Goal: Task Accomplishment & Management: Manage account settings

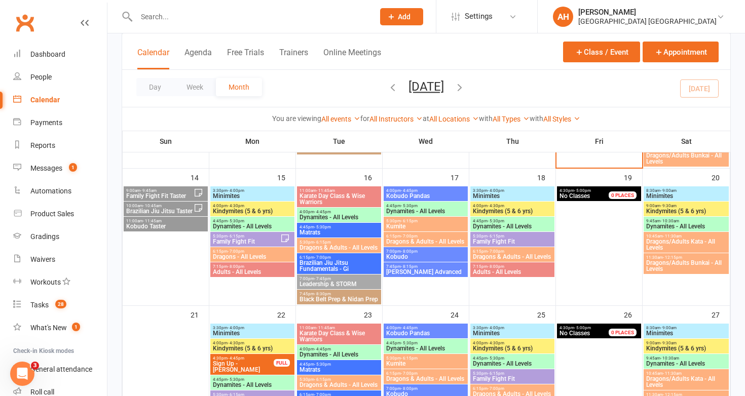
click at [258, 238] on span "5:30pm - 6:15pm" at bounding box center [246, 236] width 68 height 5
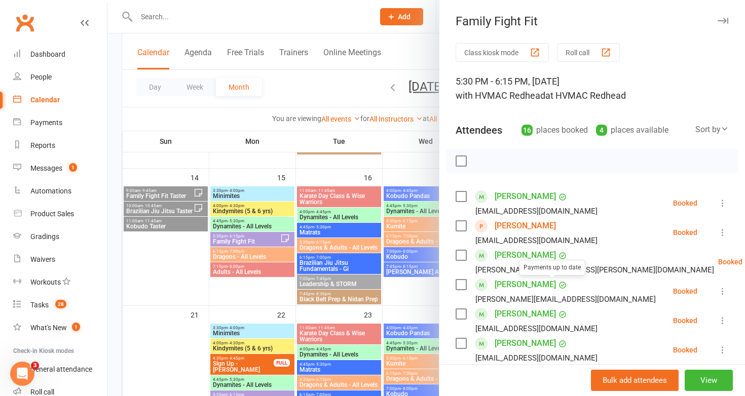
click at [333, 300] on div at bounding box center [426, 198] width 638 height 396
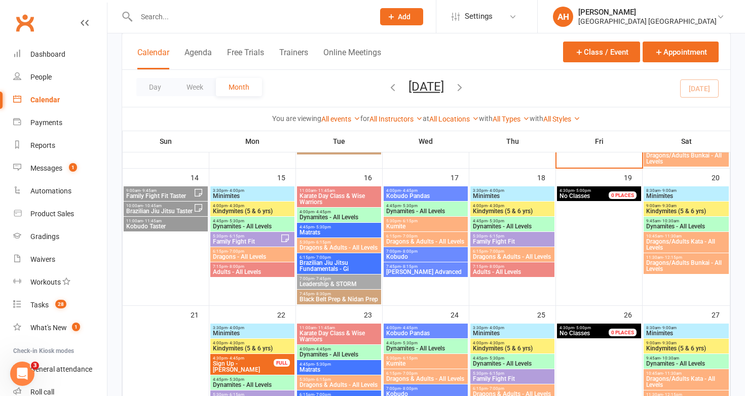
click at [272, 241] on span "Family Fight Fit" at bounding box center [246, 242] width 68 height 6
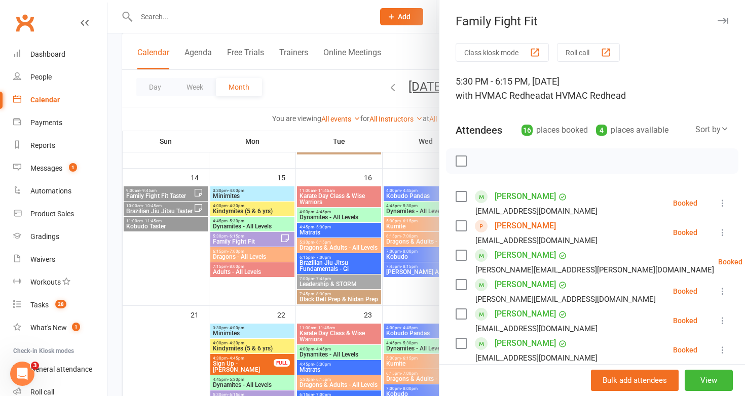
click at [272, 241] on div at bounding box center [426, 198] width 638 height 396
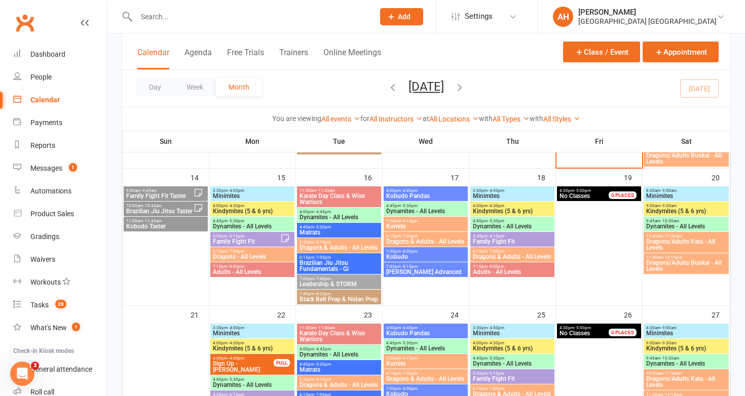
click at [505, 236] on span "5:30pm - 6:15pm" at bounding box center [512, 236] width 80 height 5
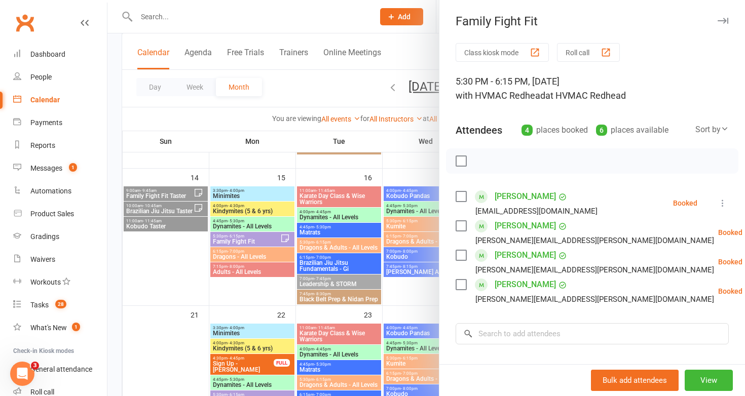
click at [336, 264] on div at bounding box center [426, 198] width 638 height 396
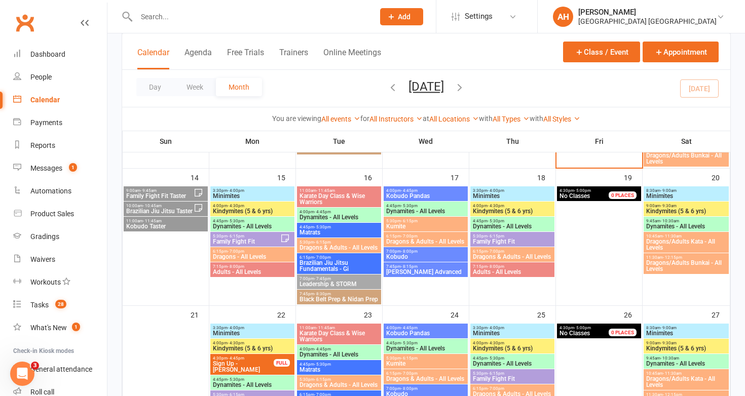
click at [308, 270] on span "Brazilian Jiu Jitsu Fundamentals - Gi" at bounding box center [339, 266] width 80 height 12
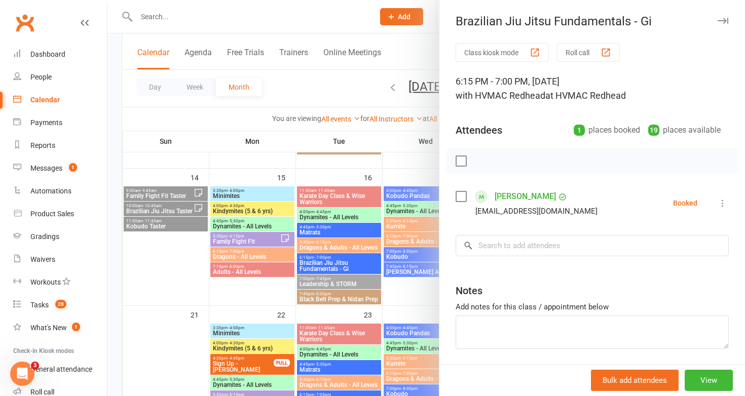
click at [308, 270] on div at bounding box center [426, 198] width 638 height 396
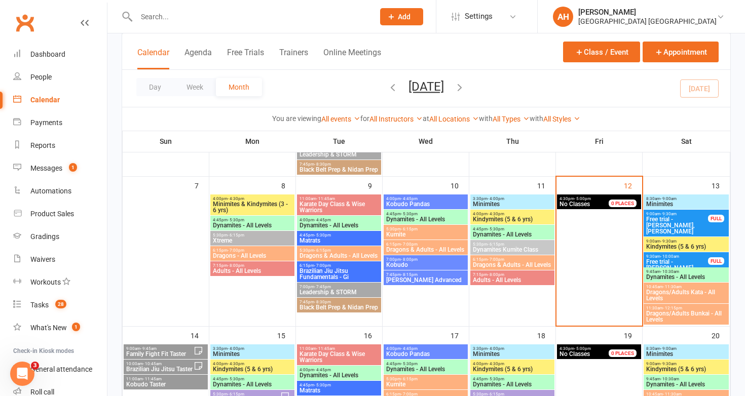
scroll to position [203, 0]
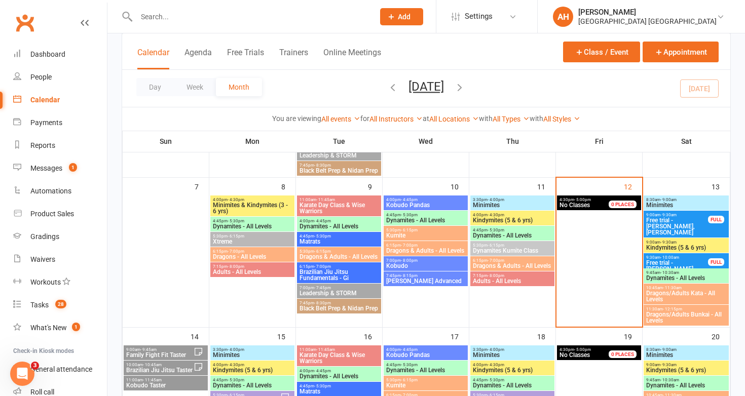
click at [308, 270] on span "Brazilian Jiu Jitsu Fundamentals - Gi" at bounding box center [339, 275] width 80 height 12
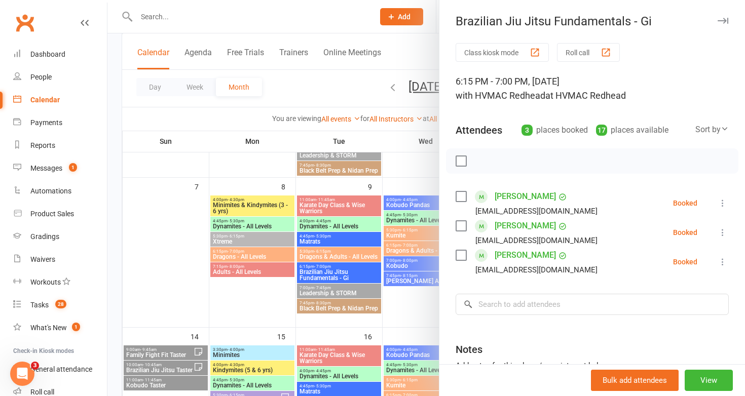
click at [308, 270] on div at bounding box center [426, 198] width 638 height 396
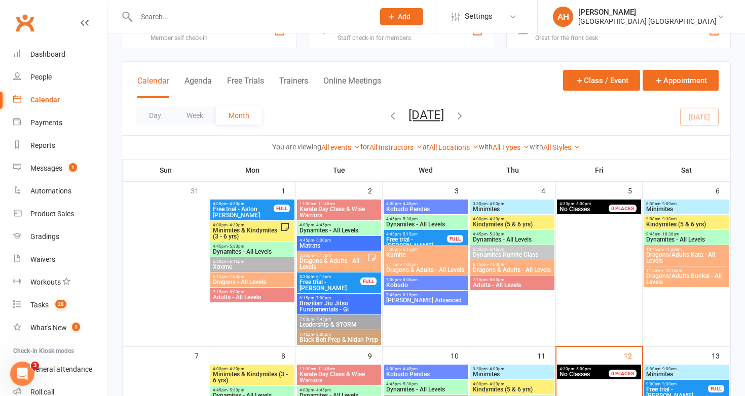
scroll to position [15, 0]
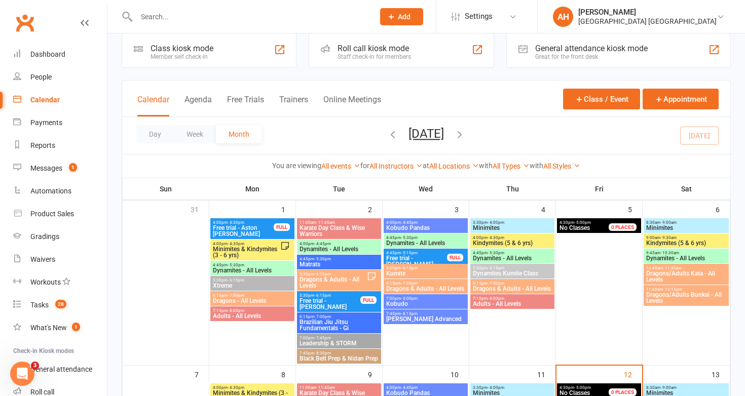
click at [317, 318] on span "- 7:00pm" at bounding box center [322, 317] width 17 height 5
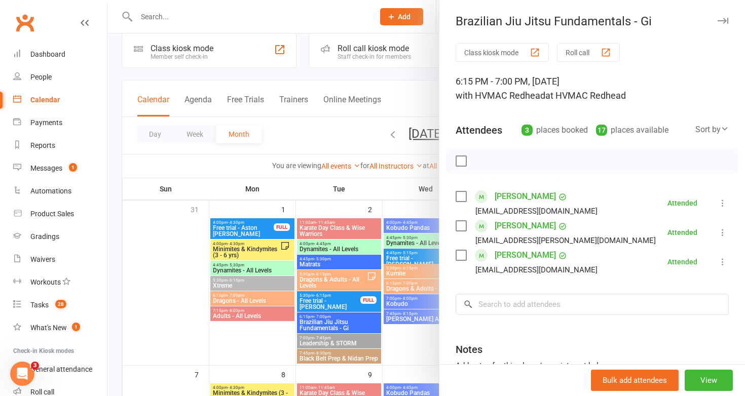
click at [317, 318] on div at bounding box center [426, 198] width 638 height 396
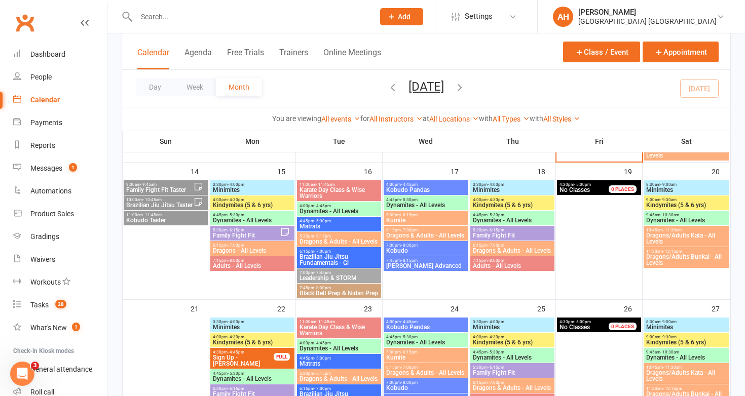
scroll to position [370, 0]
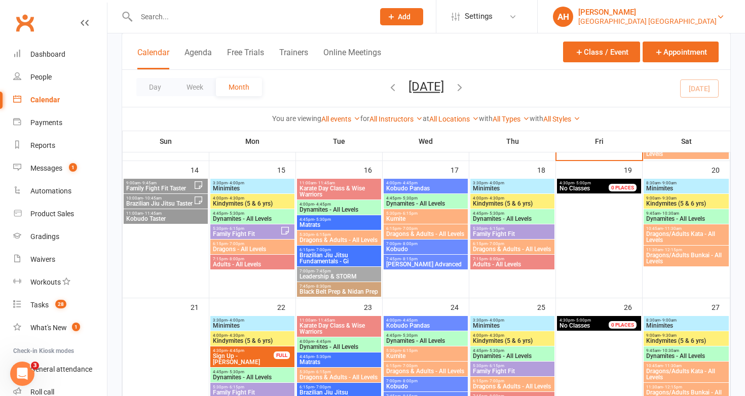
click at [706, 17] on div "Hunter Valley Martial Arts Centre Redhead" at bounding box center [647, 21] width 138 height 9
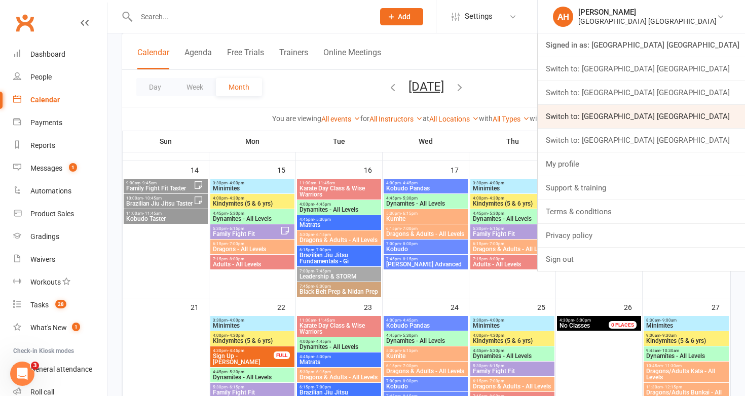
click at [700, 122] on link "Switch to: [GEOGRAPHIC_DATA] [GEOGRAPHIC_DATA]" at bounding box center [641, 116] width 207 height 23
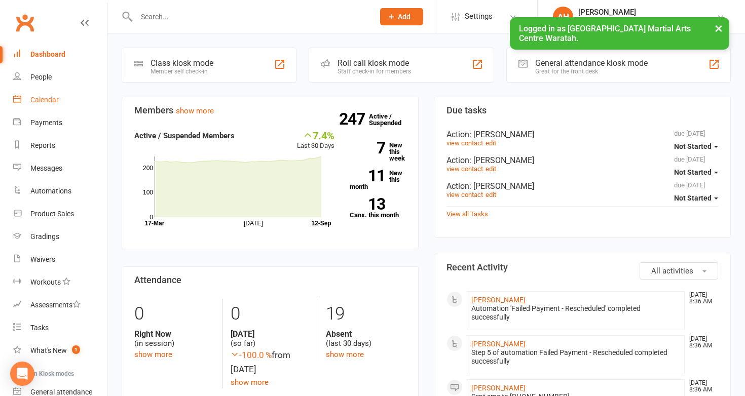
click at [57, 98] on div "Calendar" at bounding box center [44, 100] width 28 height 8
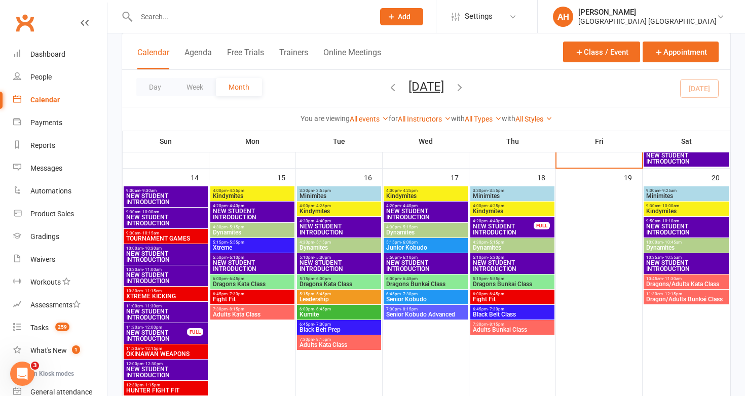
scroll to position [460, 0]
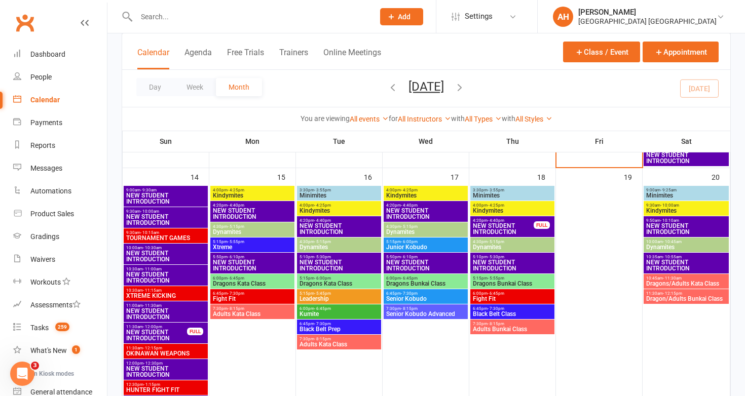
click at [241, 299] on span "Fight Fit" at bounding box center [252, 299] width 80 height 6
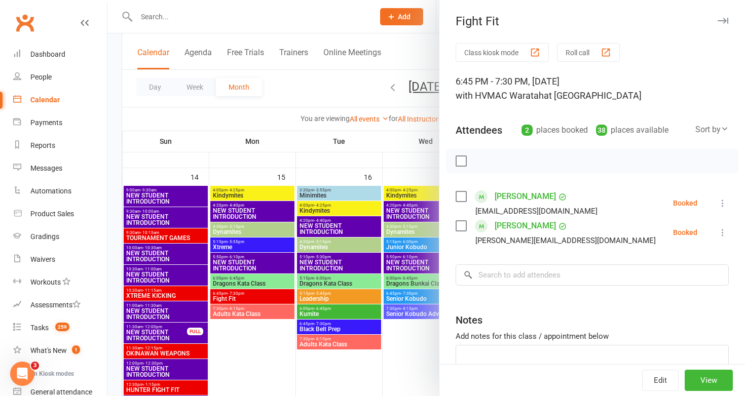
click at [241, 299] on div at bounding box center [426, 198] width 638 height 396
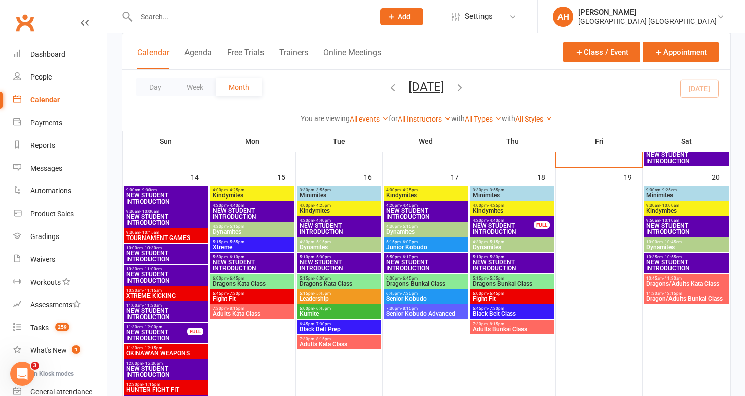
click at [497, 296] on span "Fight Fit" at bounding box center [512, 299] width 80 height 6
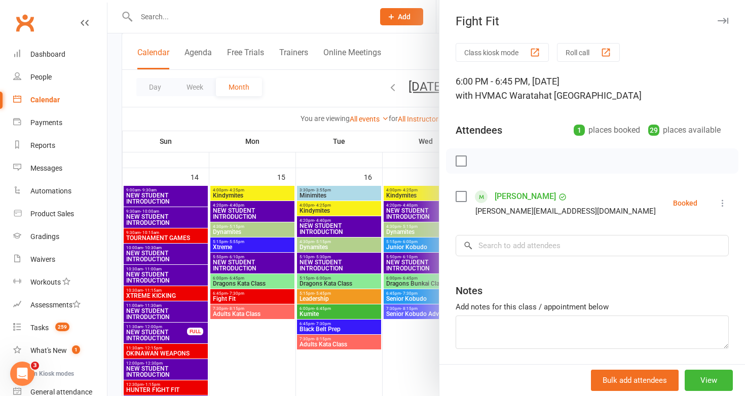
click at [364, 299] on div at bounding box center [426, 198] width 638 height 396
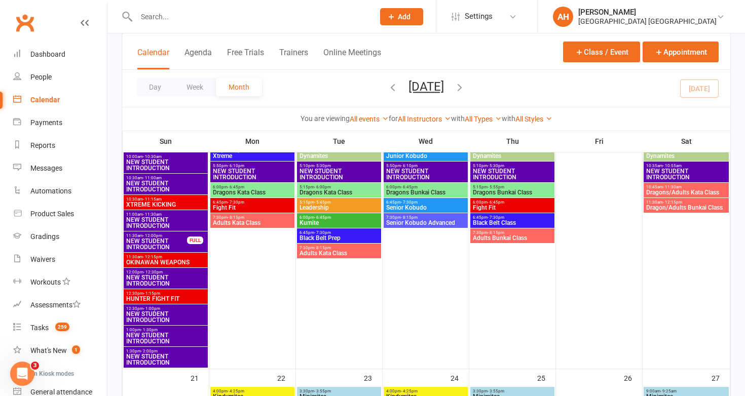
scroll to position [554, 0]
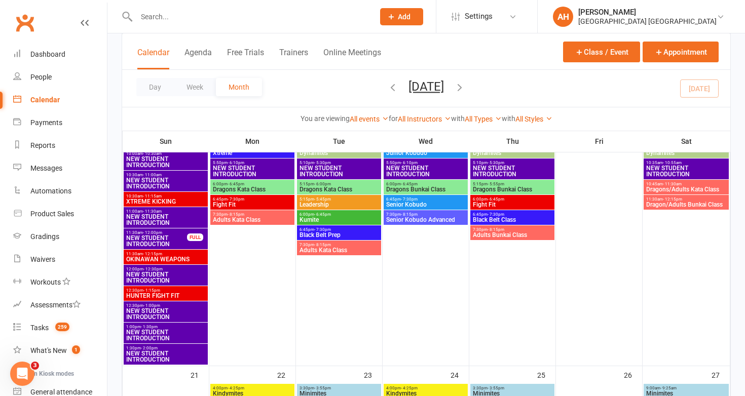
click at [183, 293] on span "HUNTER FIGHT FIT" at bounding box center [166, 296] width 80 height 6
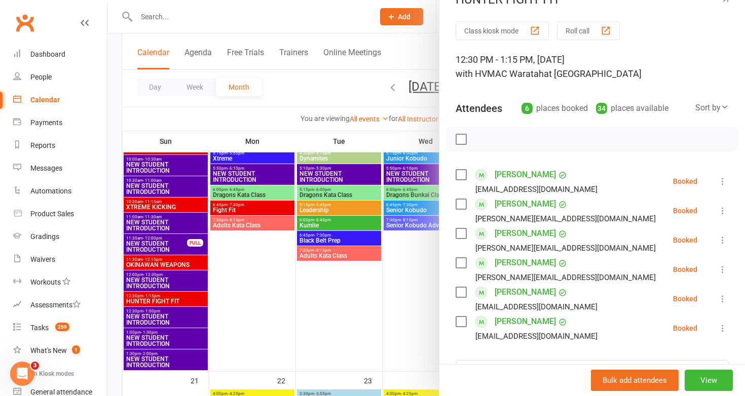
scroll to position [0, 0]
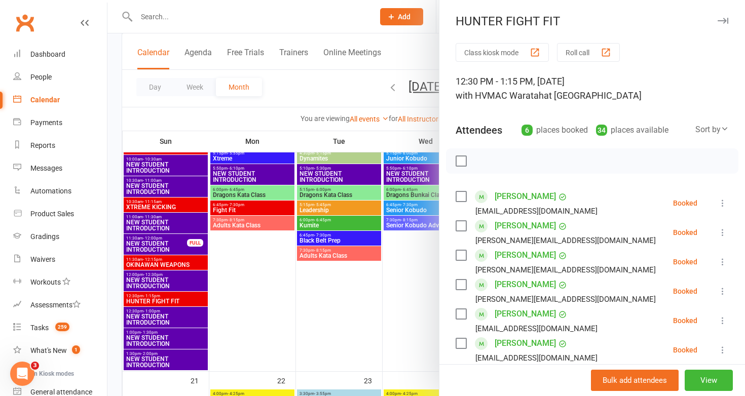
click at [317, 304] on div at bounding box center [426, 198] width 638 height 396
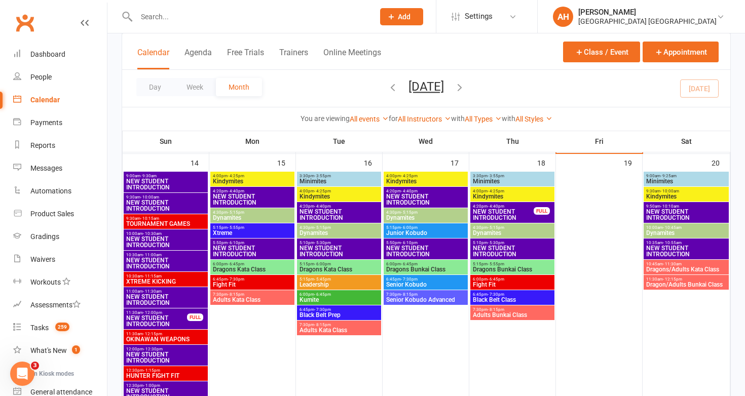
scroll to position [476, 0]
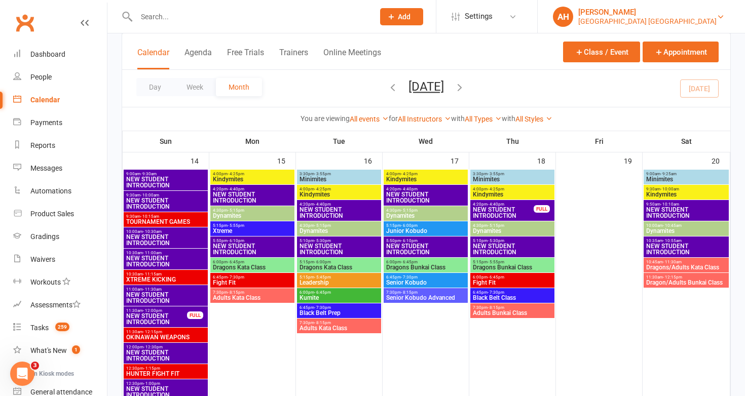
click at [650, 17] on div "Hunter Valley Martial Arts Centre Waratah" at bounding box center [647, 21] width 138 height 9
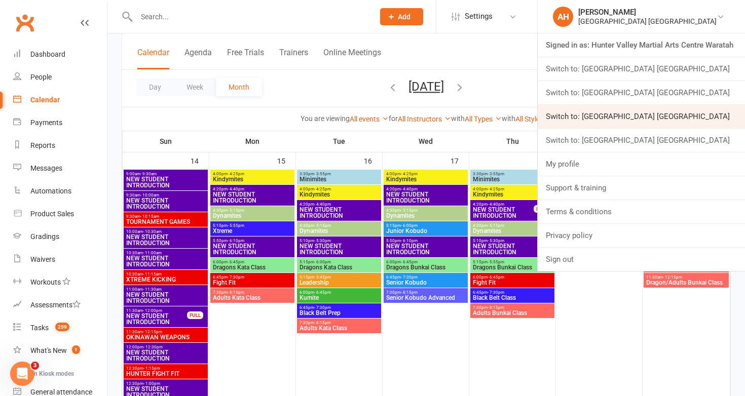
click at [673, 110] on link "Switch to: [GEOGRAPHIC_DATA] [GEOGRAPHIC_DATA]" at bounding box center [641, 116] width 207 height 23
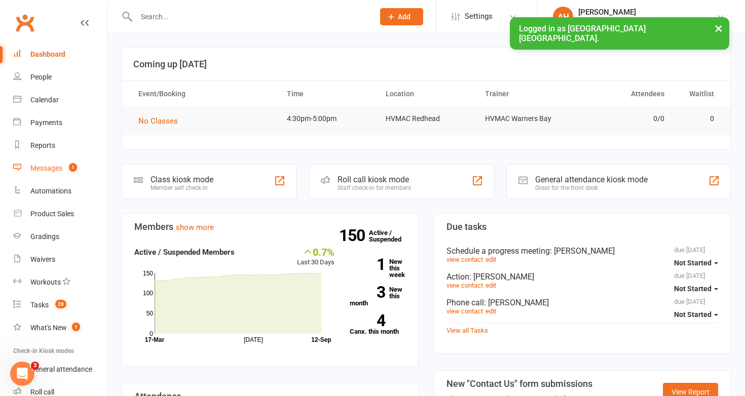
click at [67, 163] on link "Messages 1" at bounding box center [60, 168] width 94 height 23
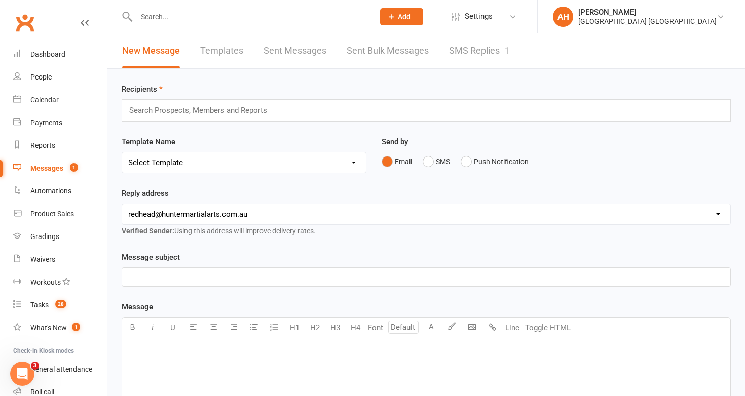
click at [465, 52] on link "SMS Replies 1" at bounding box center [479, 50] width 61 height 35
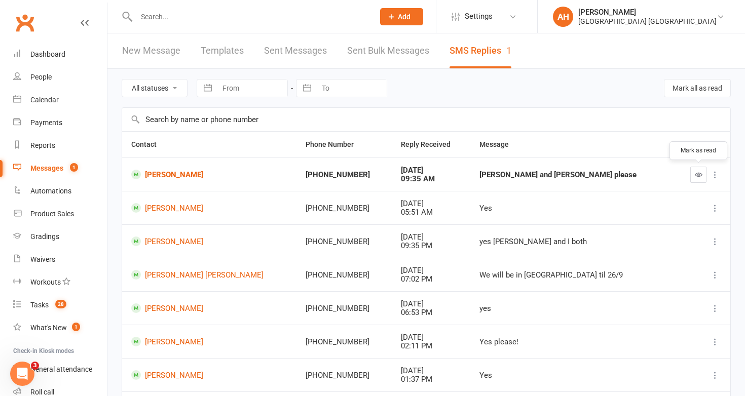
click at [699, 174] on icon "button" at bounding box center [699, 175] width 8 height 8
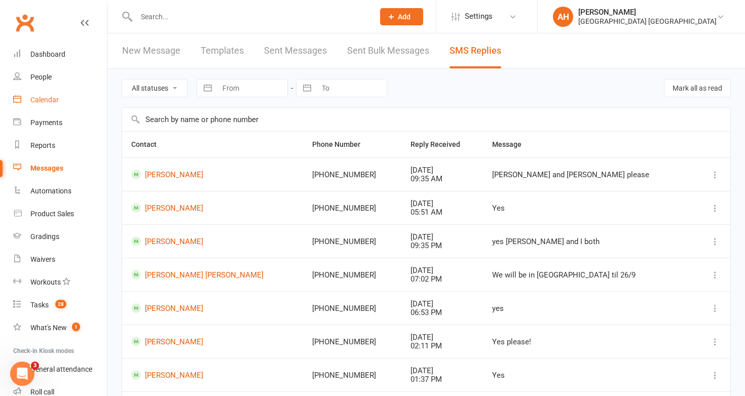
click at [54, 101] on div "Calendar" at bounding box center [44, 100] width 28 height 8
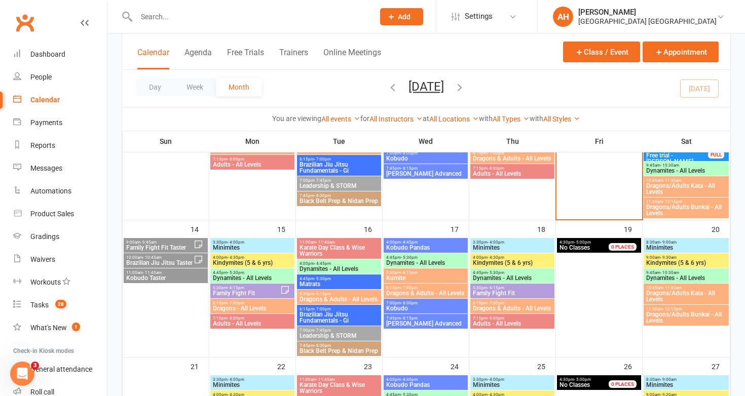
scroll to position [321, 0]
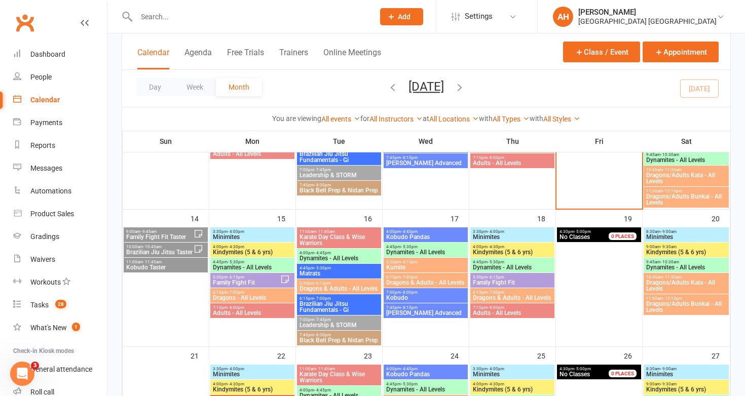
click at [274, 279] on span "5:30pm - 6:15pm" at bounding box center [246, 277] width 68 height 5
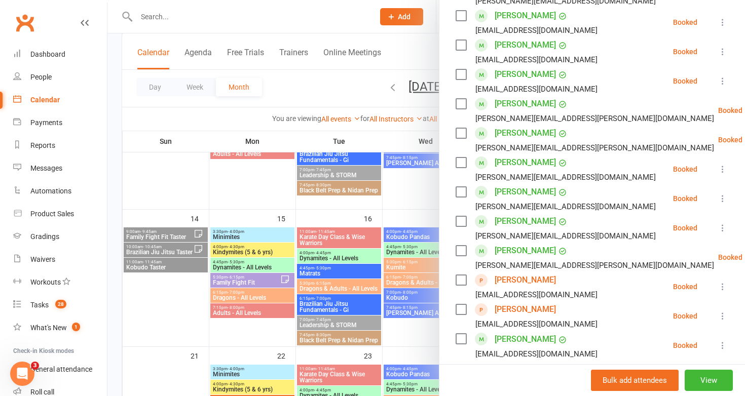
scroll to position [476, 0]
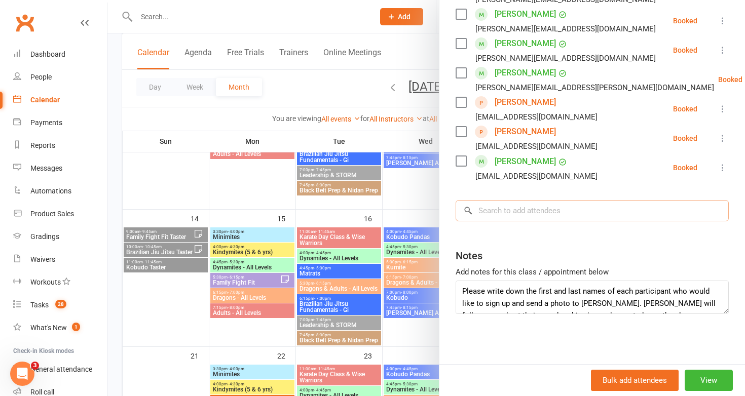
click at [538, 212] on input "search" at bounding box center [592, 210] width 273 height 21
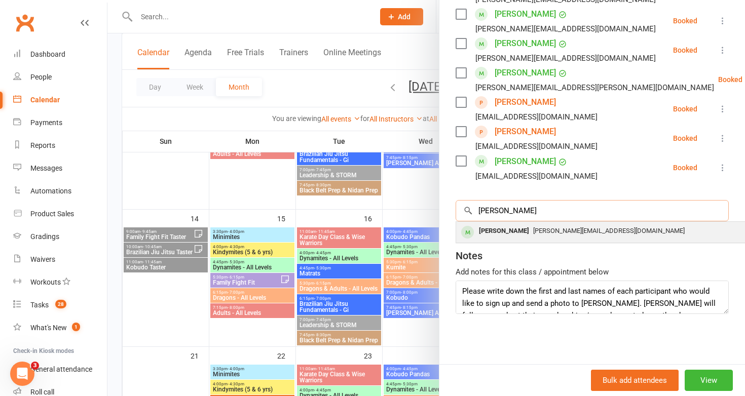
type input "sven"
click at [474, 235] on div at bounding box center [467, 232] width 15 height 17
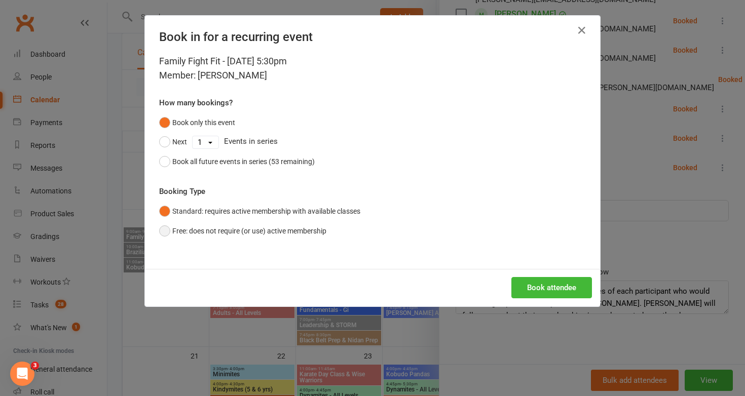
click at [166, 231] on button "Free: does not require (or use) active membership" at bounding box center [242, 231] width 167 height 19
click at [557, 288] on button "Book attendee" at bounding box center [551, 287] width 81 height 21
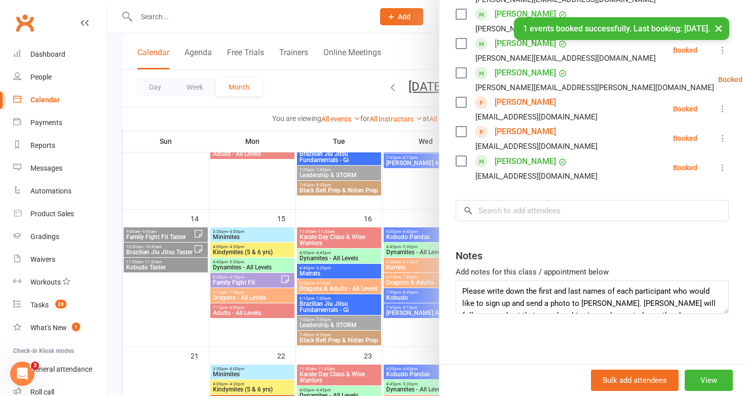
scroll to position [506, 0]
click at [231, 195] on div at bounding box center [426, 198] width 638 height 396
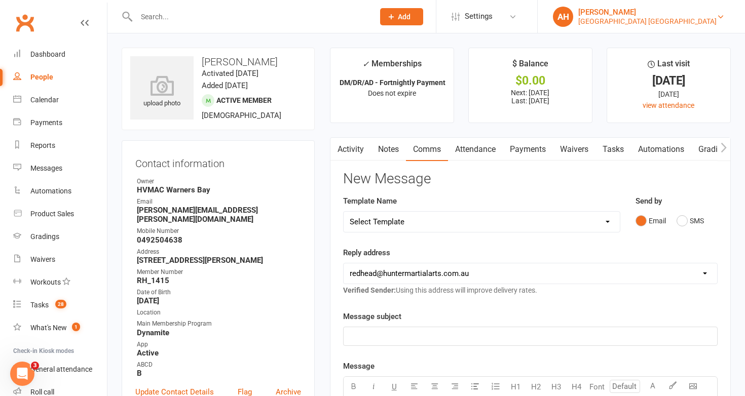
click at [637, 10] on div "[PERSON_NAME]" at bounding box center [647, 12] width 138 height 9
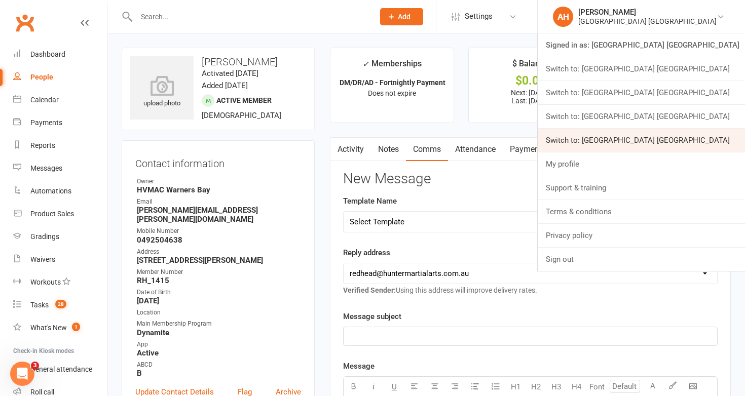
click at [675, 137] on link "Switch to: [GEOGRAPHIC_DATA] [GEOGRAPHIC_DATA]" at bounding box center [641, 140] width 207 height 23
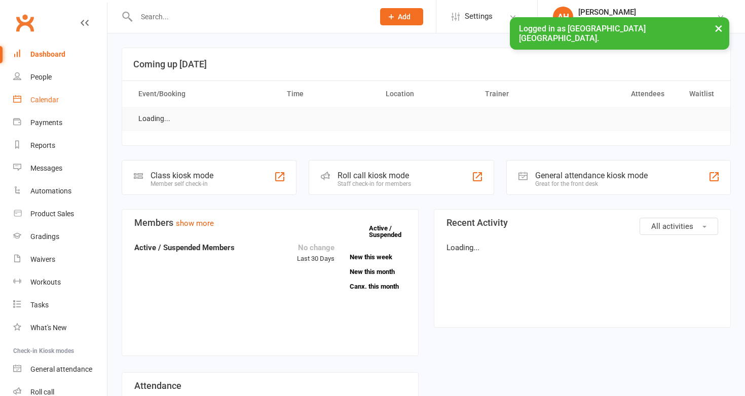
click at [50, 98] on div "Calendar" at bounding box center [44, 100] width 28 height 8
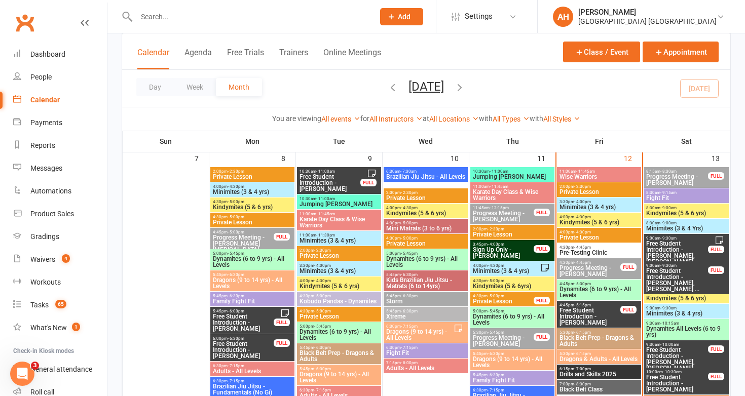
scroll to position [403, 0]
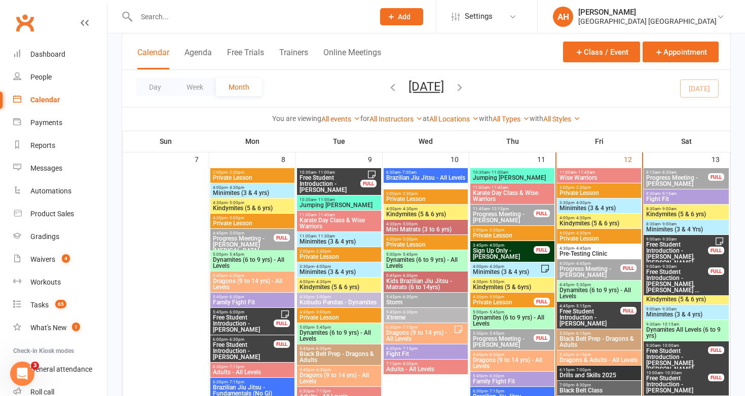
click at [235, 18] on input "text" at bounding box center [250, 17] width 234 height 14
type input "あ"
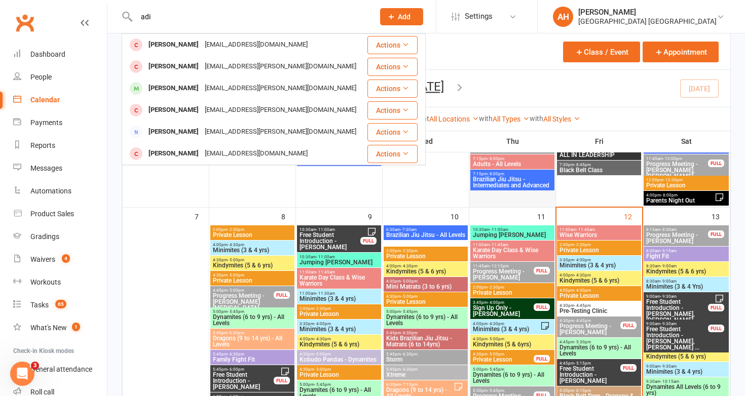
scroll to position [348, 0]
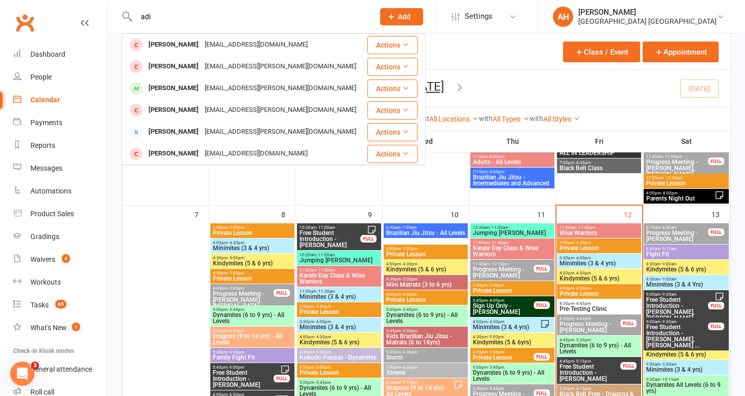
type input "adi"
click at [569, 276] on span "Kindymites (5 & 6 yrs)" at bounding box center [599, 279] width 80 height 6
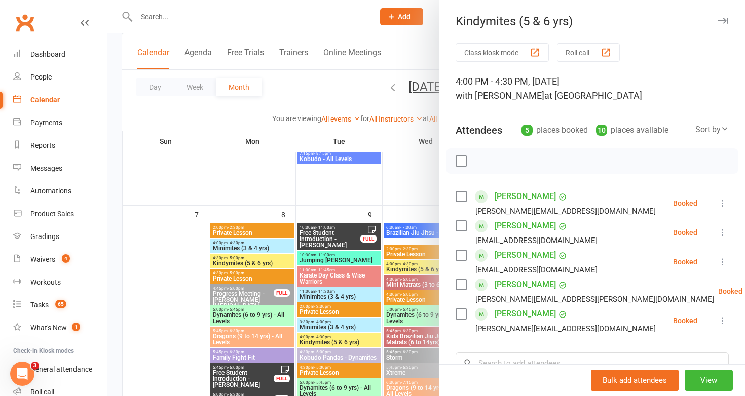
click at [424, 267] on div at bounding box center [426, 198] width 638 height 396
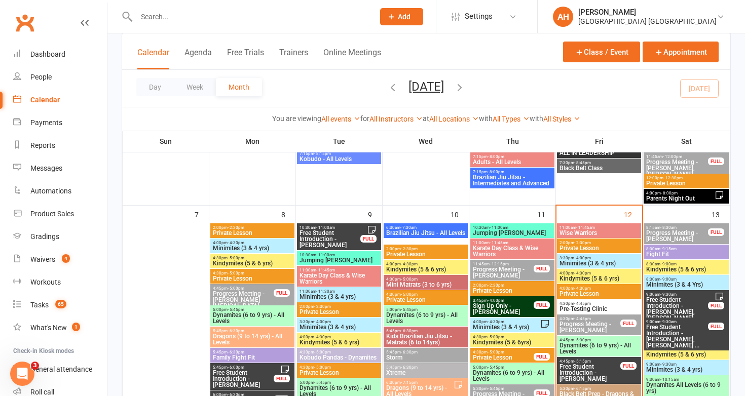
click at [422, 265] on span "4:00pm - 4:30pm" at bounding box center [426, 264] width 80 height 5
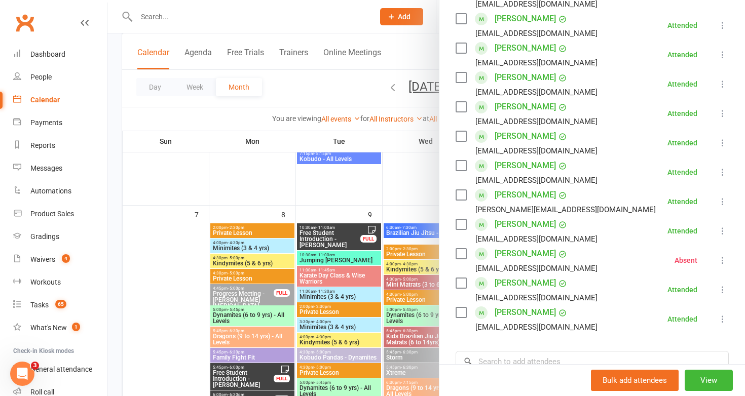
scroll to position [244, 0]
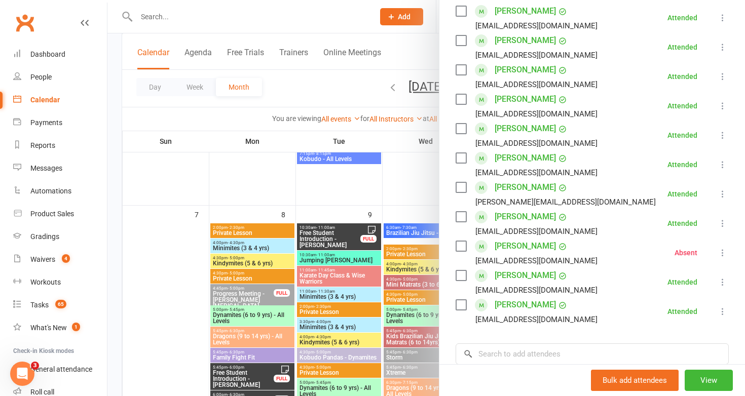
click at [391, 287] on div at bounding box center [426, 198] width 638 height 396
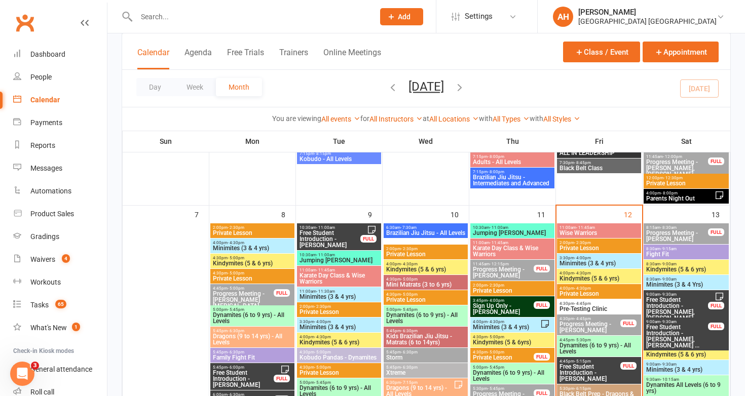
click at [344, 344] on span "Kindymites (5 & 6 yrs)" at bounding box center [339, 343] width 80 height 6
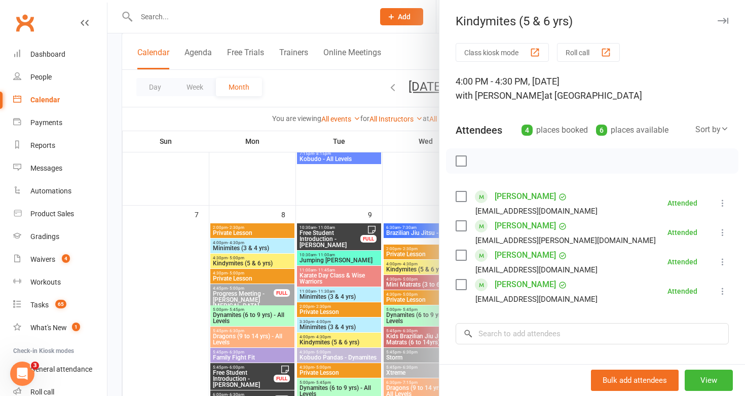
click at [376, 312] on div at bounding box center [426, 198] width 638 height 396
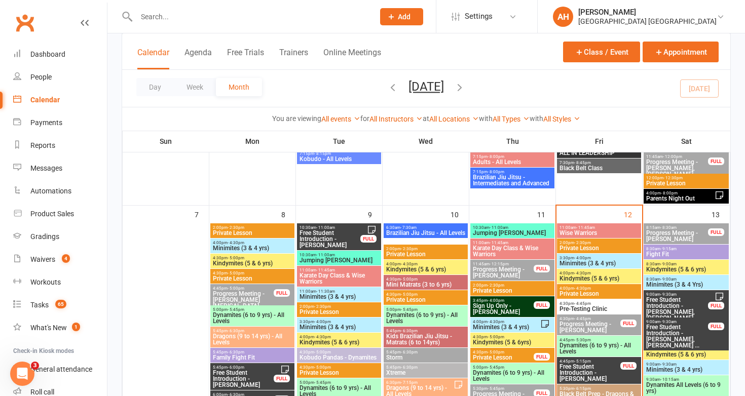
click at [267, 261] on span "Kindymites (5 & 6 yrs)" at bounding box center [252, 264] width 80 height 6
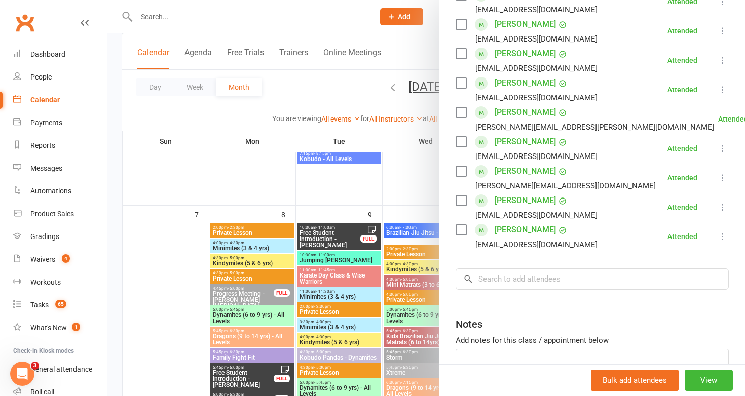
scroll to position [242, 0]
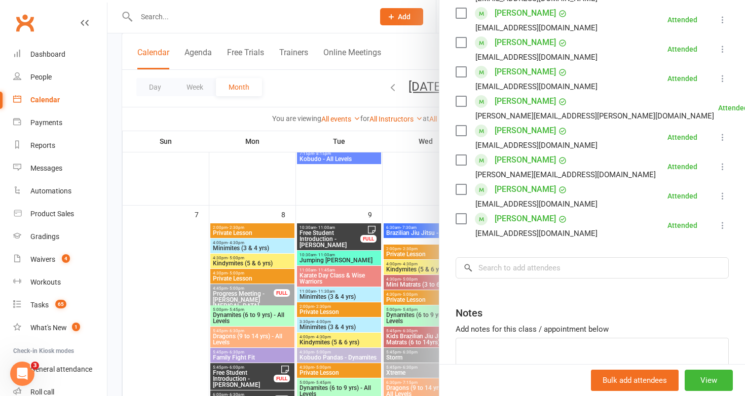
click at [379, 302] on div at bounding box center [426, 198] width 638 height 396
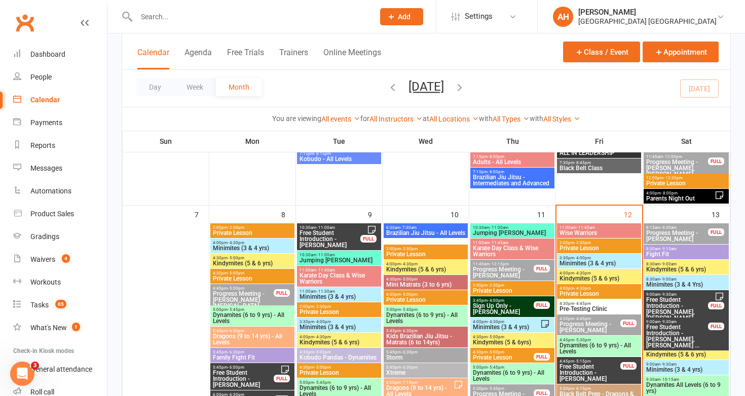
click at [502, 340] on span "Kindymites (5 & 6yrs)" at bounding box center [512, 343] width 80 height 6
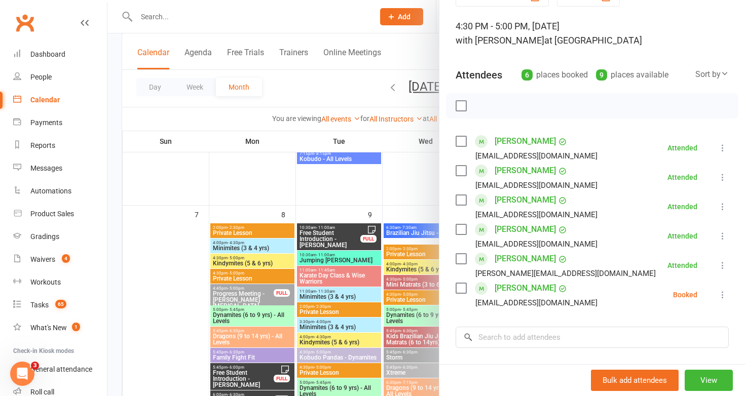
scroll to position [56, 0]
click at [398, 299] on div at bounding box center [426, 198] width 638 height 396
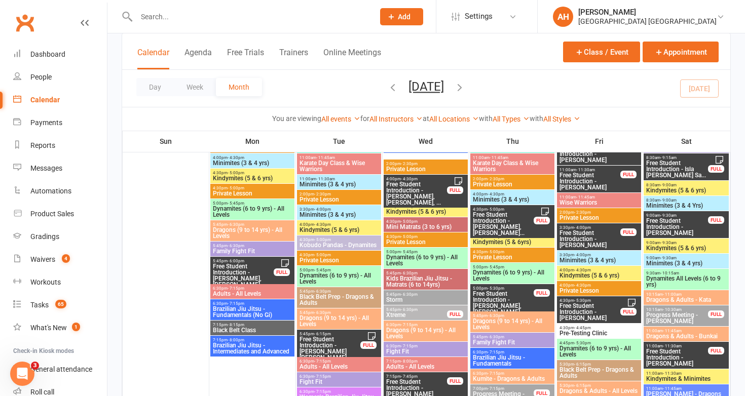
scroll to position [92, 0]
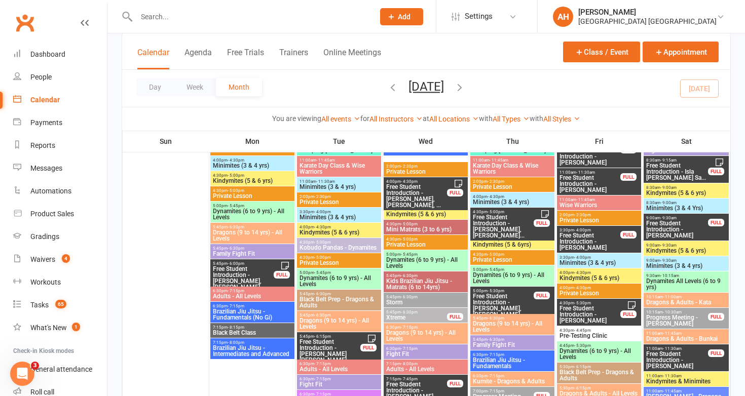
click at [265, 175] on span "4:30pm - 5:00pm" at bounding box center [252, 175] width 80 height 5
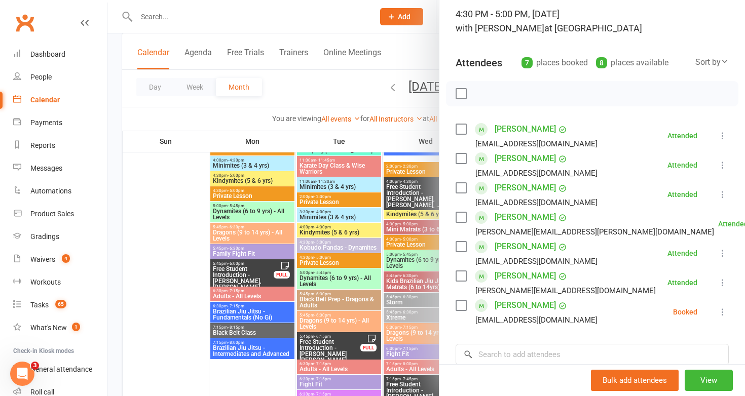
scroll to position [71, 0]
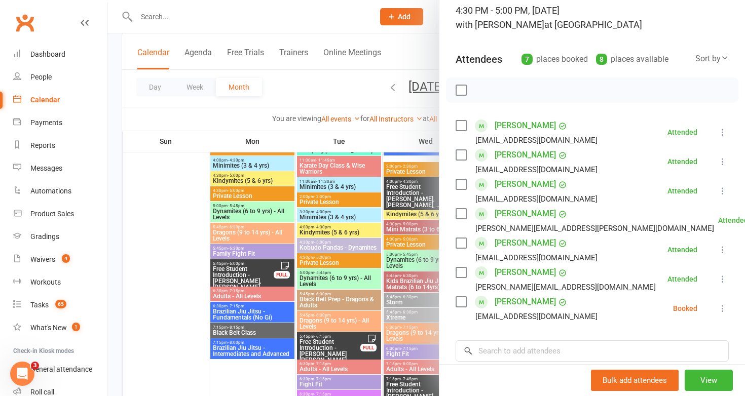
click at [326, 261] on div at bounding box center [426, 198] width 638 height 396
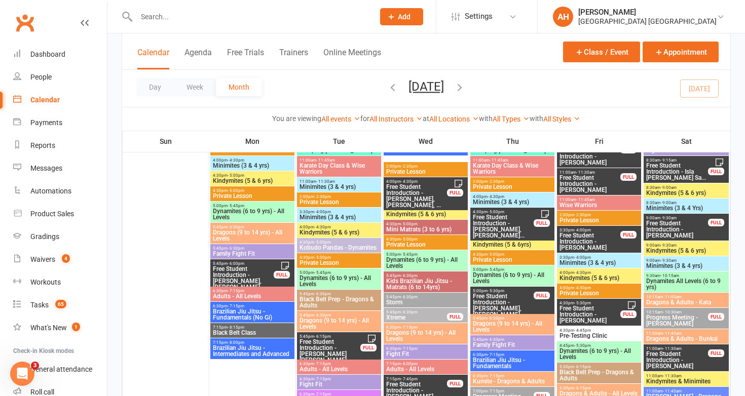
click at [322, 231] on span "Kindymites (5 & 6 yrs)" at bounding box center [339, 233] width 80 height 6
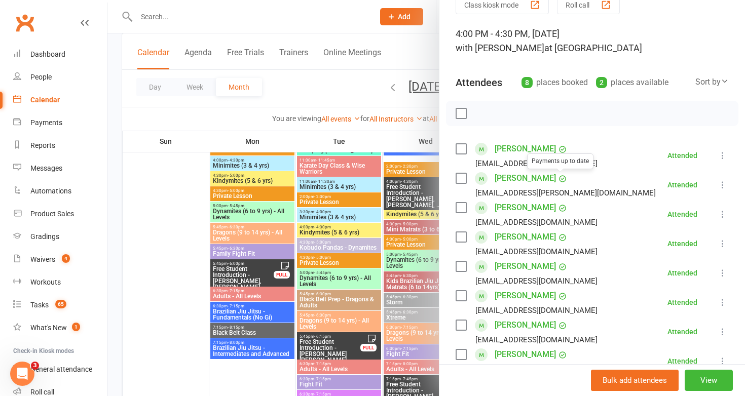
scroll to position [48, 0]
click at [333, 97] on div at bounding box center [426, 198] width 638 height 396
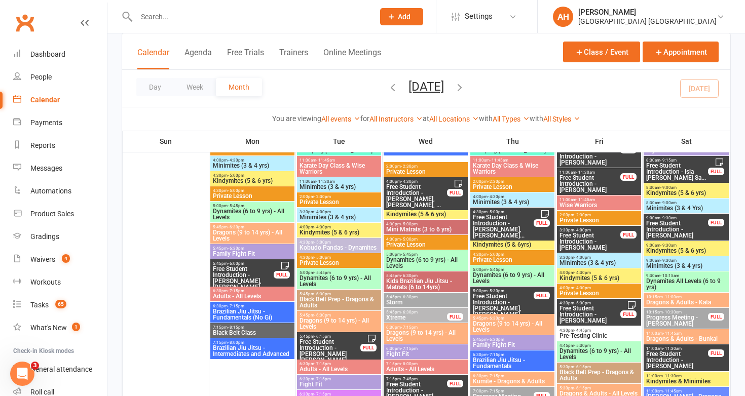
click at [295, 22] on input "text" at bounding box center [250, 17] width 234 height 14
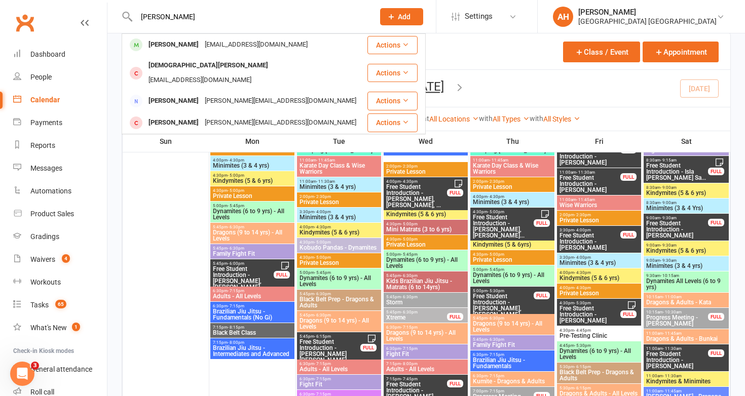
type input "[PERSON_NAME]"
